Goal: Find specific page/section

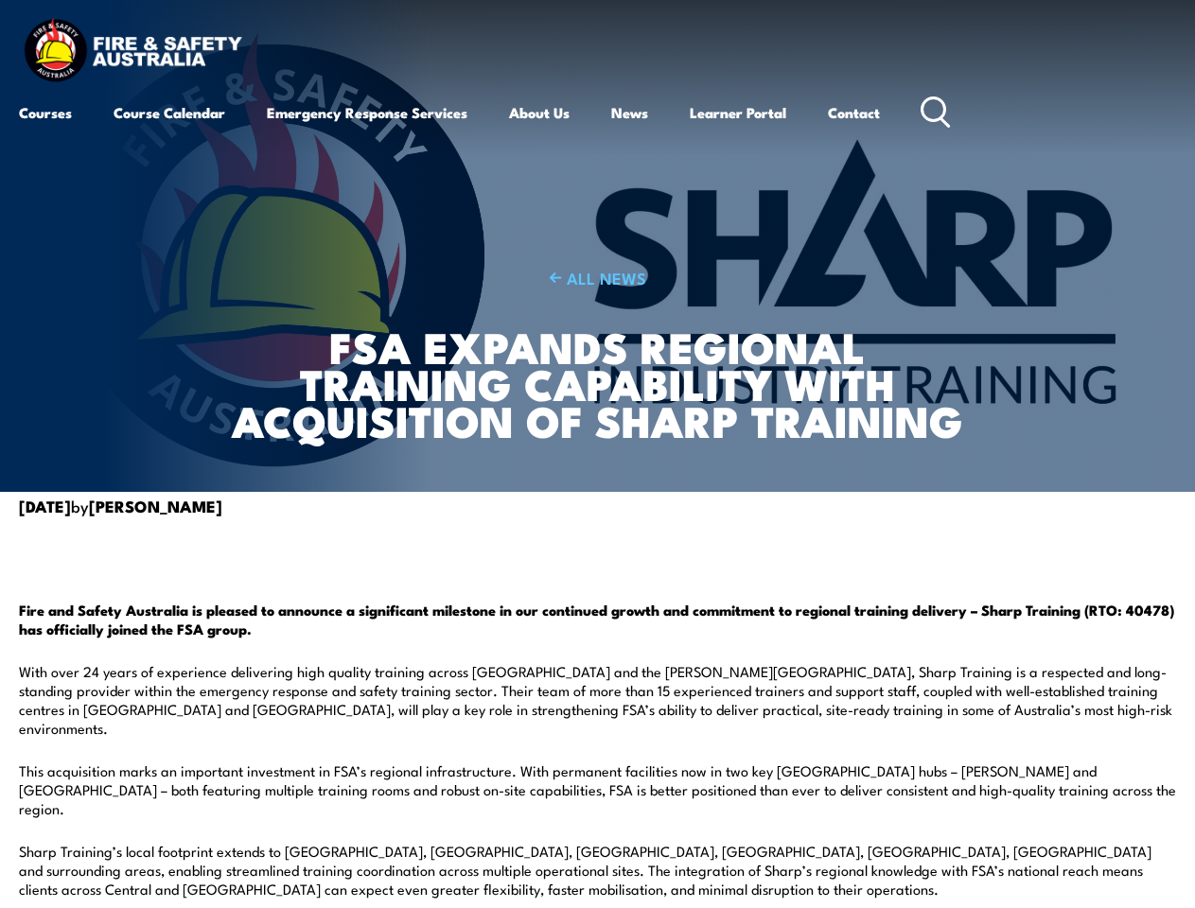
click at [597, 454] on div "ALL NEWS FSA Expands Regional Training Capability with Acquisition of Sharp Tra…" at bounding box center [597, 246] width 744 height 492
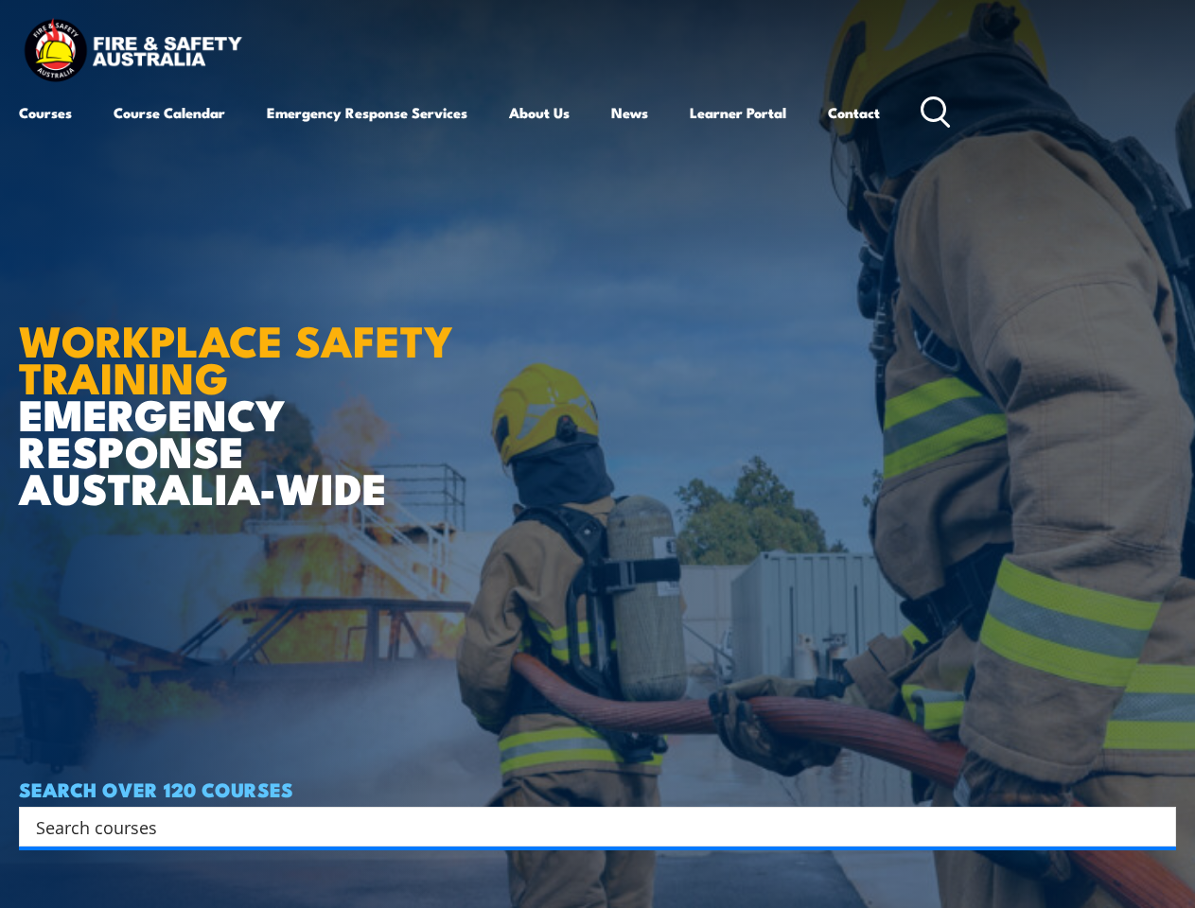
click at [597, 454] on article "WORKPLACE SAFETY TRAINING EMERGENCY RESPONSE [GEOGRAPHIC_DATA]-WIDE SEARCH OVER…" at bounding box center [597, 454] width 1157 height 908
click at [585, 827] on input "Search input" at bounding box center [585, 827] width 1098 height 28
click at [1156, 827] on icon "Search magnifier button" at bounding box center [1156, 827] width 21 height 26
